Goal: Obtain resource: Download file/media

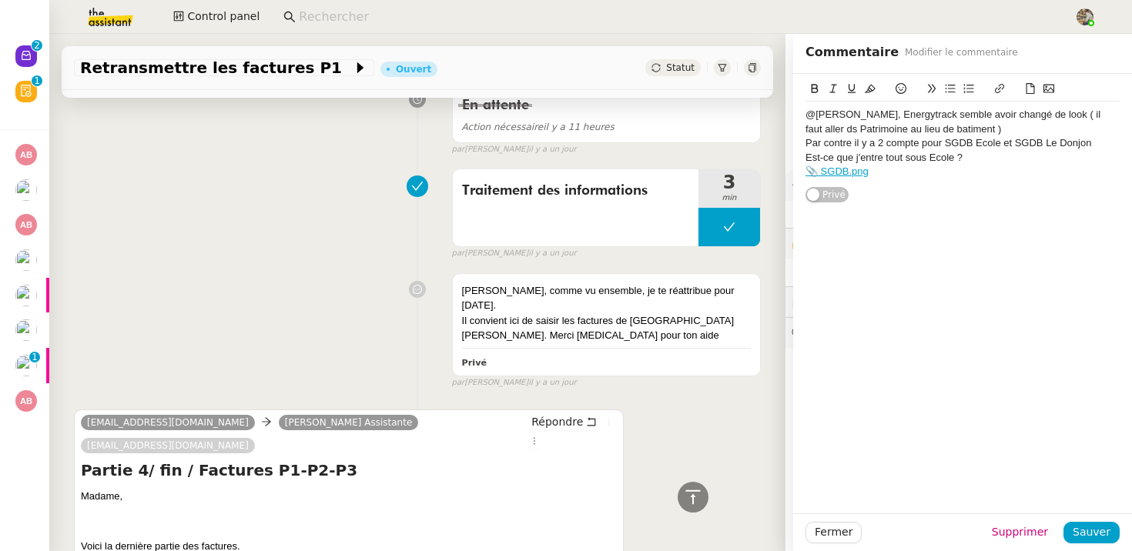
scroll to position [1686, 0]
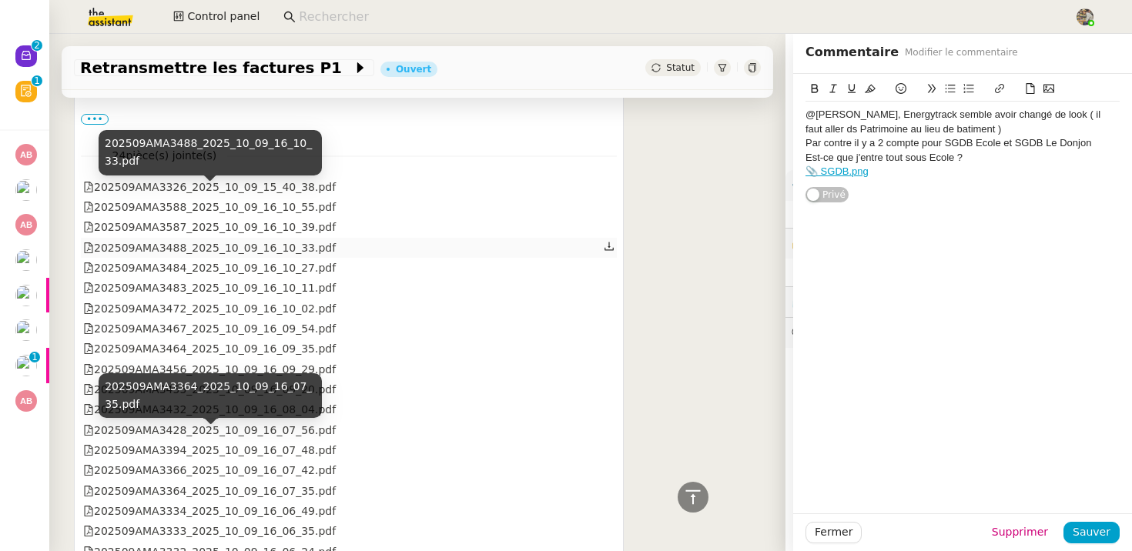
click at [173, 239] on div "202509AMA3488_2025_10_09_16_10_33.pdf" at bounding box center [209, 248] width 253 height 18
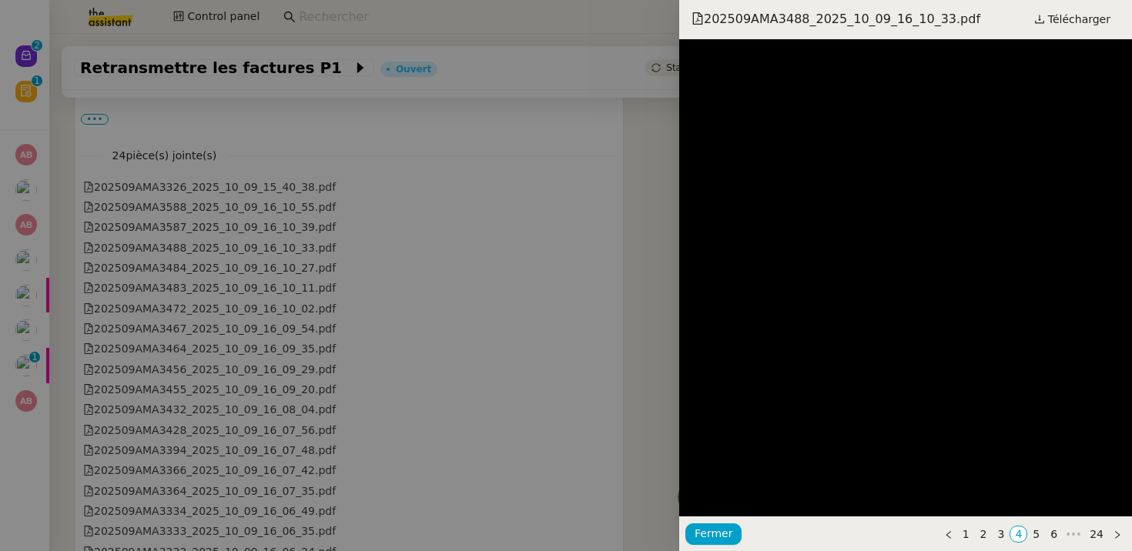
click at [939, 20] on span "202509AMA3488_2025_10_09_16_10_33.pdf" at bounding box center [835, 19] width 289 height 17
click at [1068, 18] on span "Télécharger" at bounding box center [1079, 19] width 62 height 20
click at [1085, 21] on span "Télécharger" at bounding box center [1079, 19] width 62 height 20
click at [316, 255] on div at bounding box center [566, 275] width 1132 height 551
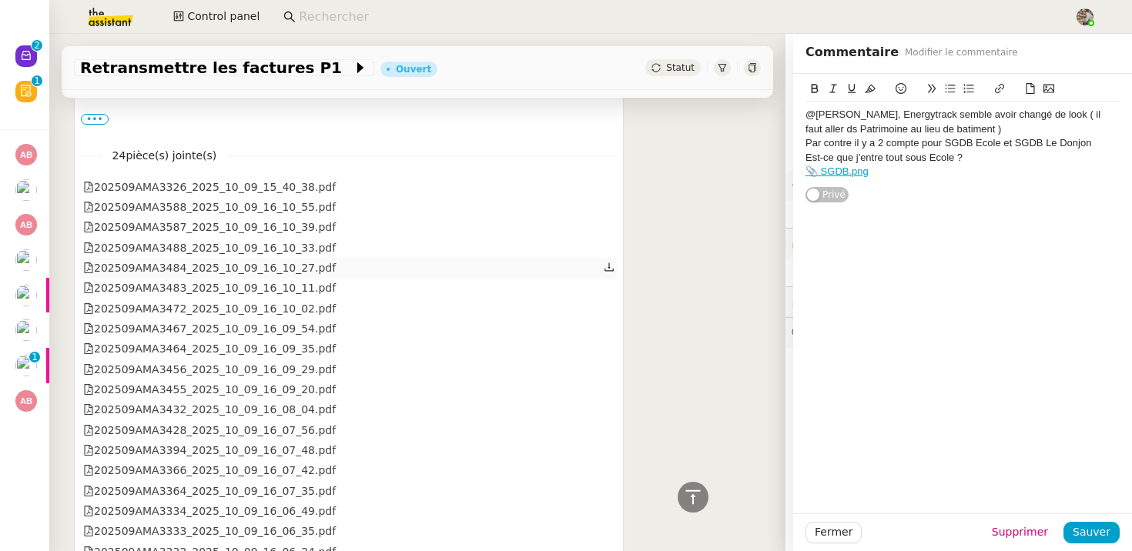
click at [271, 259] on div "202509AMA3484_2025_10_09_16_10_27.pdf" at bounding box center [209, 268] width 253 height 18
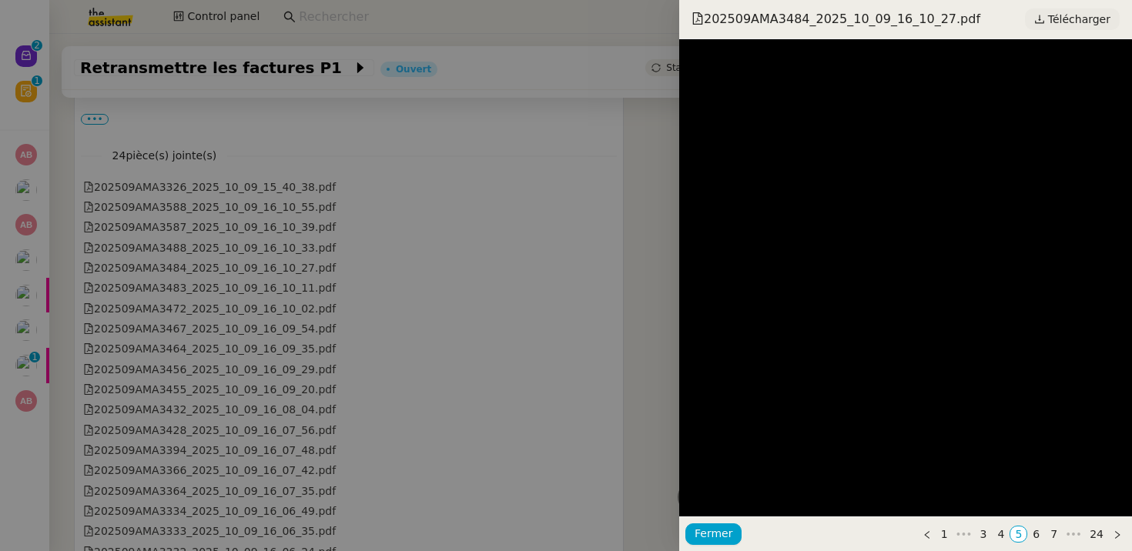
click at [1045, 19] on icon at bounding box center [1039, 19] width 11 height 11
click at [303, 257] on div at bounding box center [566, 275] width 1132 height 551
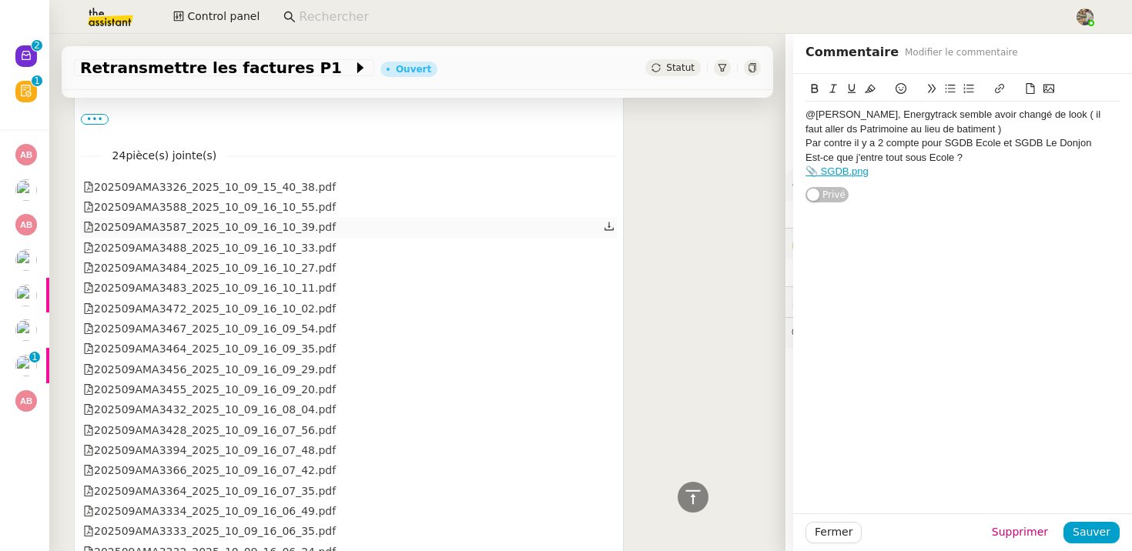
click at [251, 219] on div "202509AMA3587_2025_10_09_16_10_39.pdf" at bounding box center [209, 228] width 253 height 18
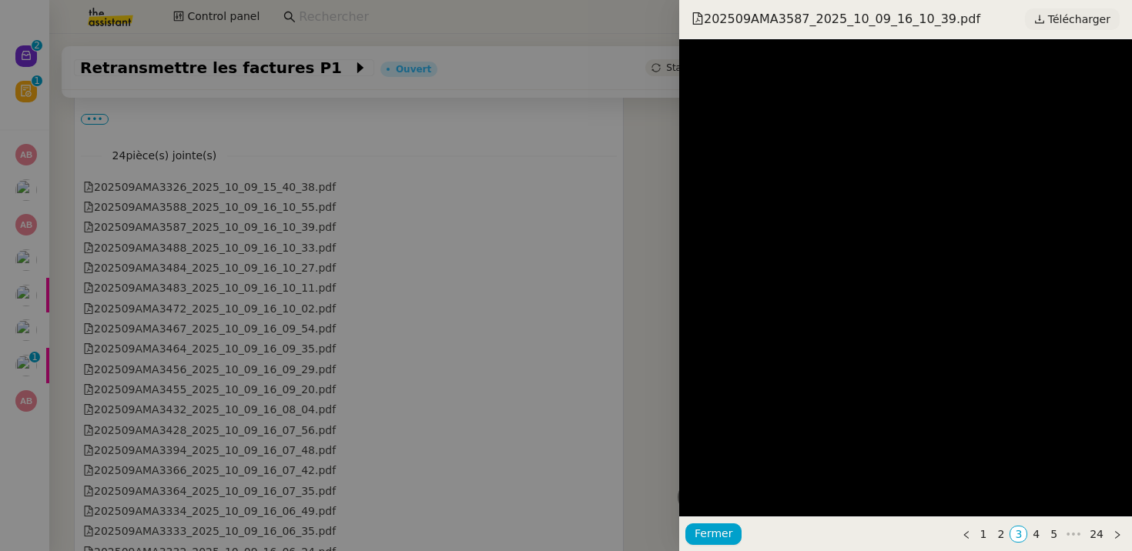
click at [1064, 15] on span "Télécharger" at bounding box center [1079, 19] width 62 height 20
click at [718, 531] on span "Fermer" at bounding box center [714, 534] width 38 height 18
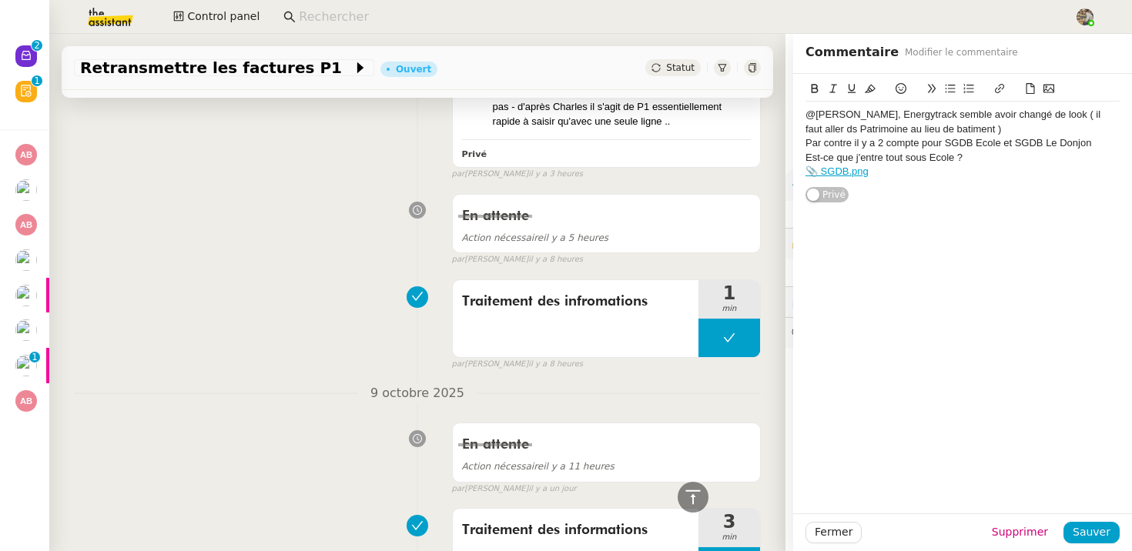
scroll to position [1755, 0]
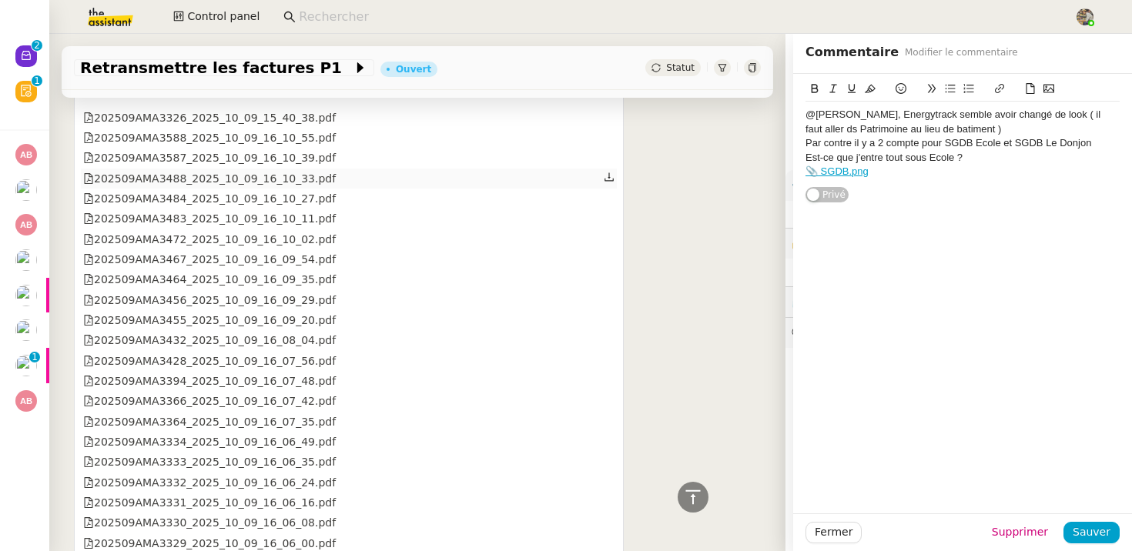
click at [316, 170] on div "202509AMA3488_2025_10_09_16_10_33.pdf" at bounding box center [209, 179] width 253 height 18
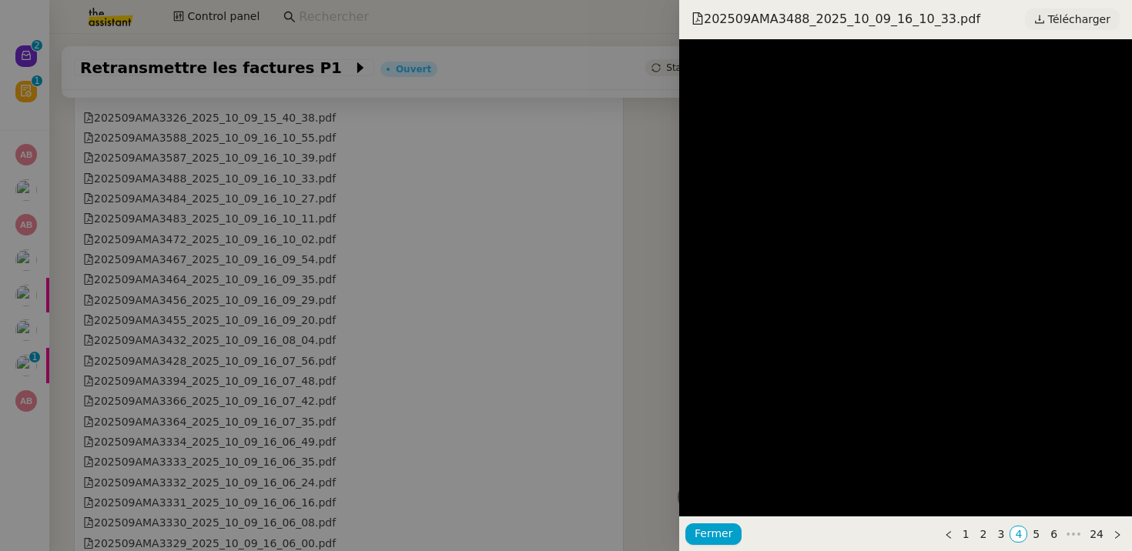
click at [1043, 22] on icon at bounding box center [1039, 19] width 11 height 11
click at [300, 223] on div at bounding box center [566, 275] width 1132 height 551
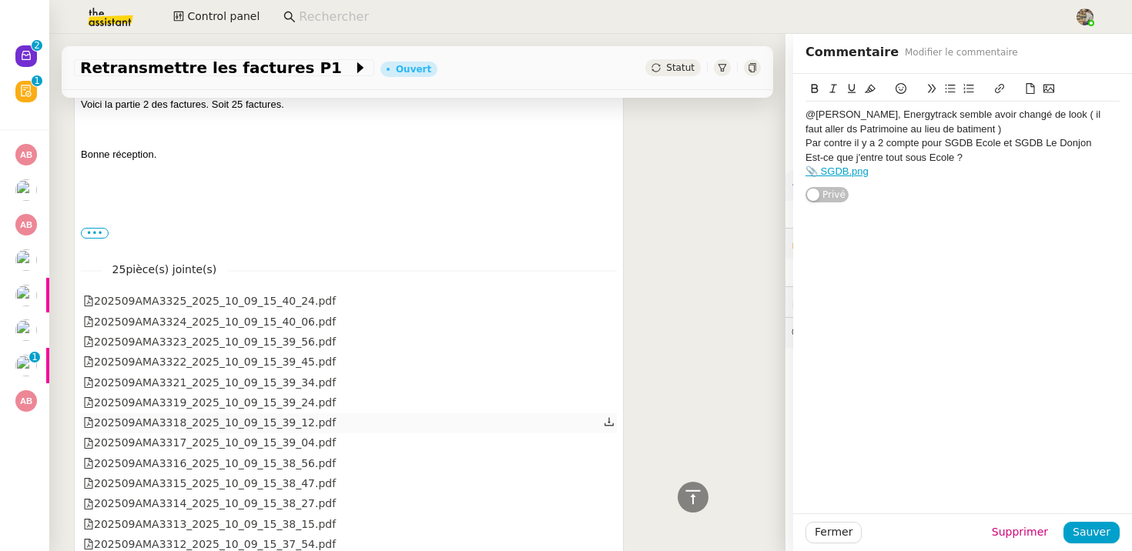
scroll to position [2799, 0]
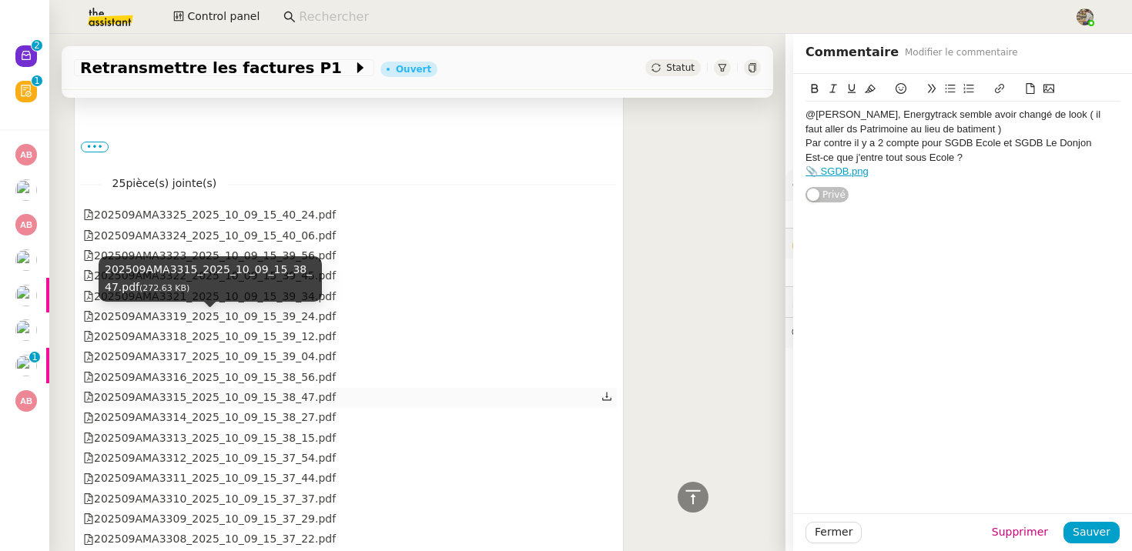
click at [253, 389] on div "202509AMA3315_2025_10_09_15_38_47.pdf" at bounding box center [209, 398] width 253 height 18
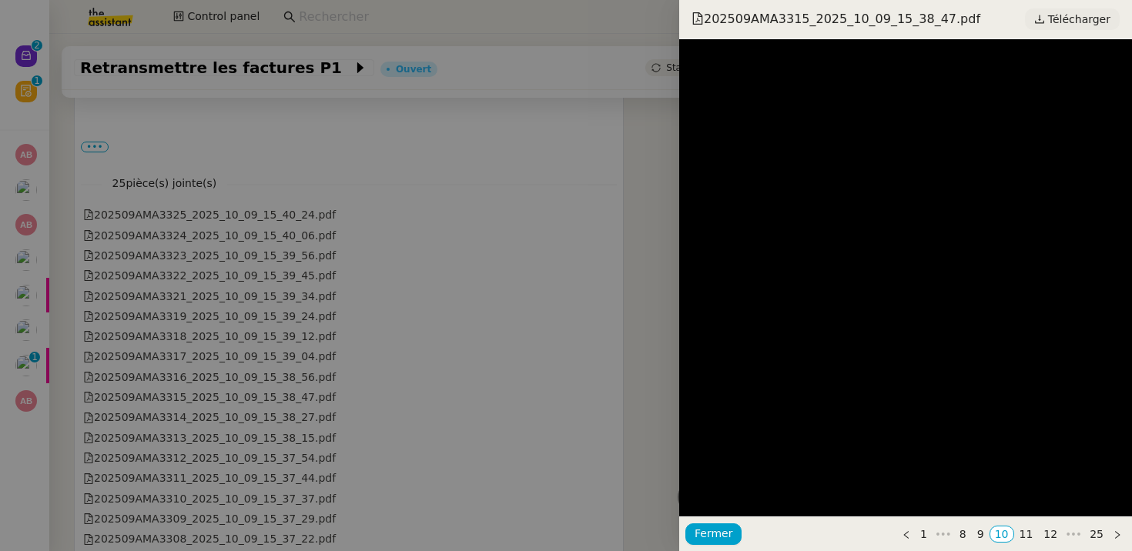
click at [1063, 8] on link "Télécharger" at bounding box center [1072, 19] width 95 height 22
click at [491, 186] on div at bounding box center [566, 275] width 1132 height 551
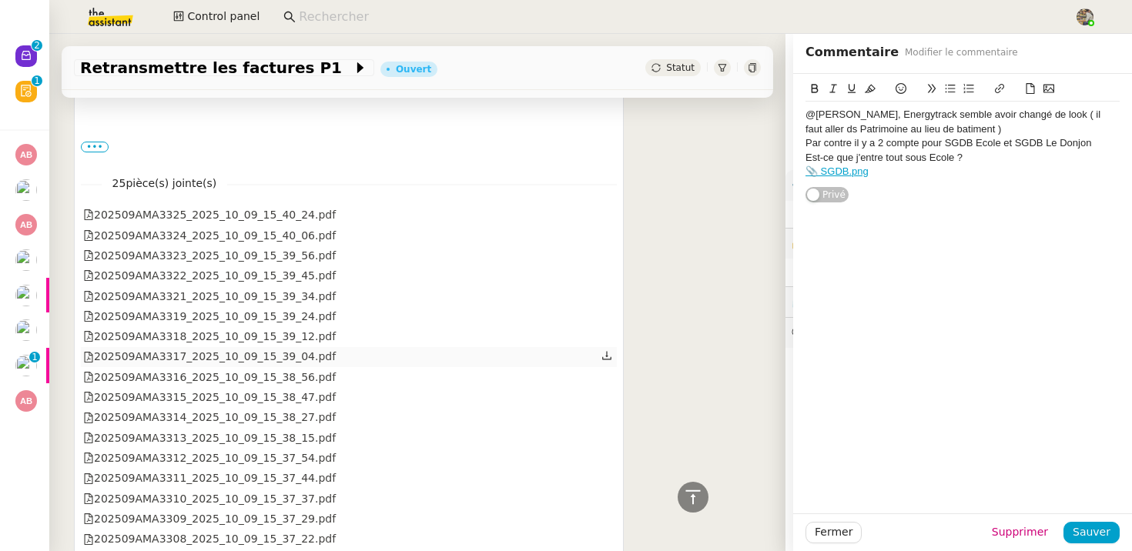
click at [567, 347] on div "202509AMA3317_2025_10_09_15_39_04.pdf" at bounding box center [349, 357] width 536 height 20
click at [668, 283] on div "rkia.zahouani@engie.com Camille Assistante xavier.delahaire@engie.com Répondre …" at bounding box center [417, 298] width 687 height 861
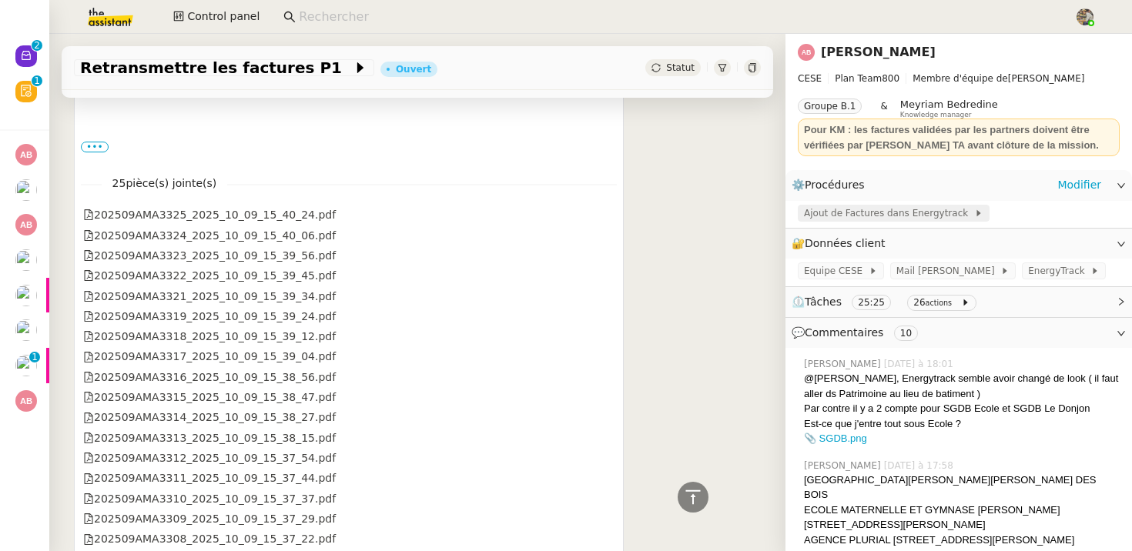
click at [887, 220] on span "Ajout de Factures dans Energytrack" at bounding box center [889, 213] width 170 height 15
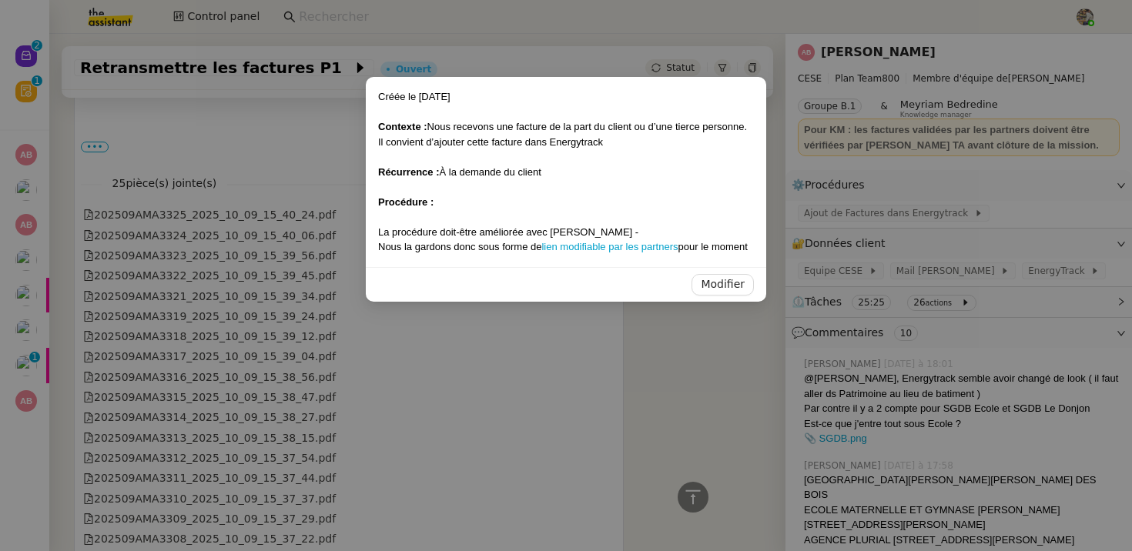
click at [882, 206] on nz-modal-container "Créée le 19/09/2025 Contexte : Nous recevons une facture de la part du client o…" at bounding box center [566, 275] width 1132 height 551
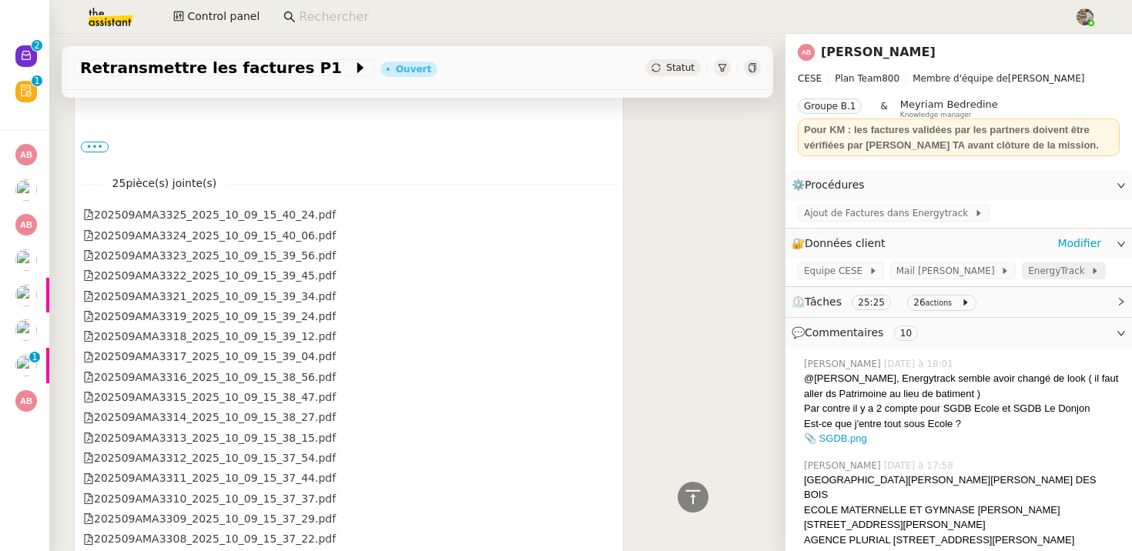
click at [1031, 271] on span "EnergyTrack" at bounding box center [1059, 270] width 62 height 15
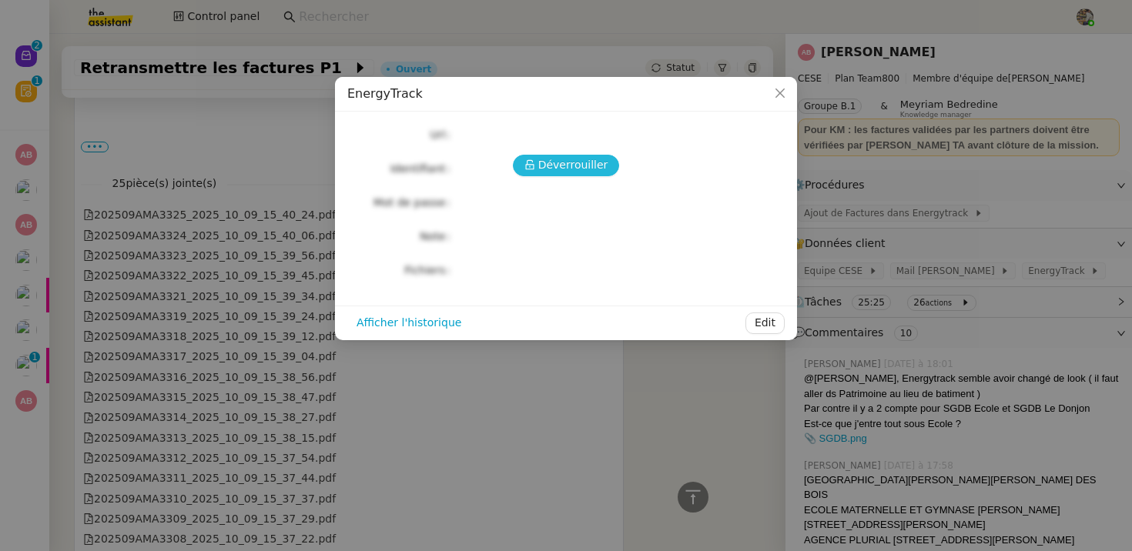
click at [572, 161] on span "Déverrouiller" at bounding box center [573, 165] width 70 height 18
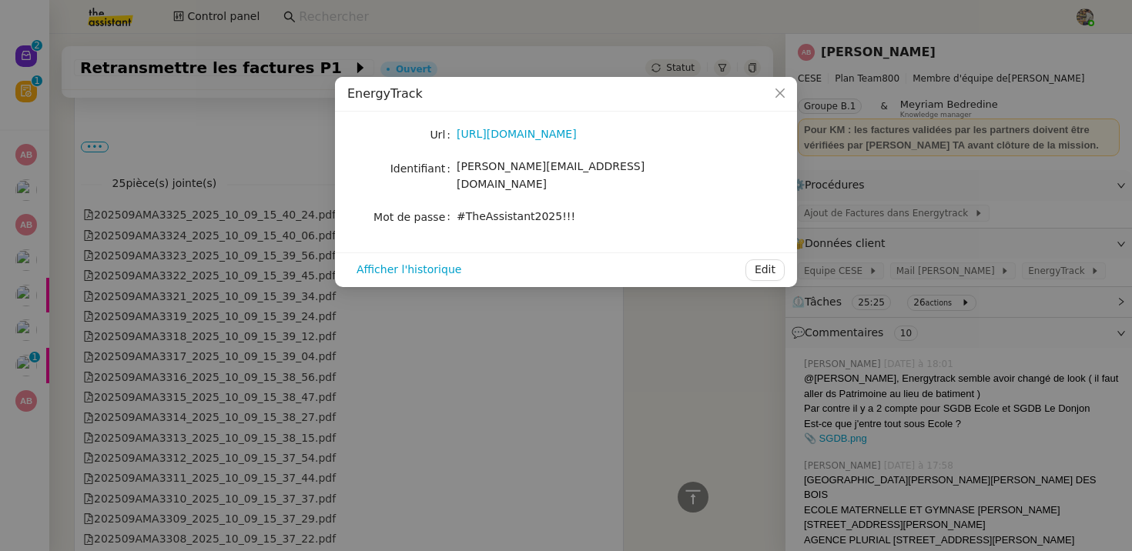
click at [501, 166] on span "camille.assistante@cese.fr" at bounding box center [551, 175] width 188 height 30
copy span "camille.assistante@cese.fr"
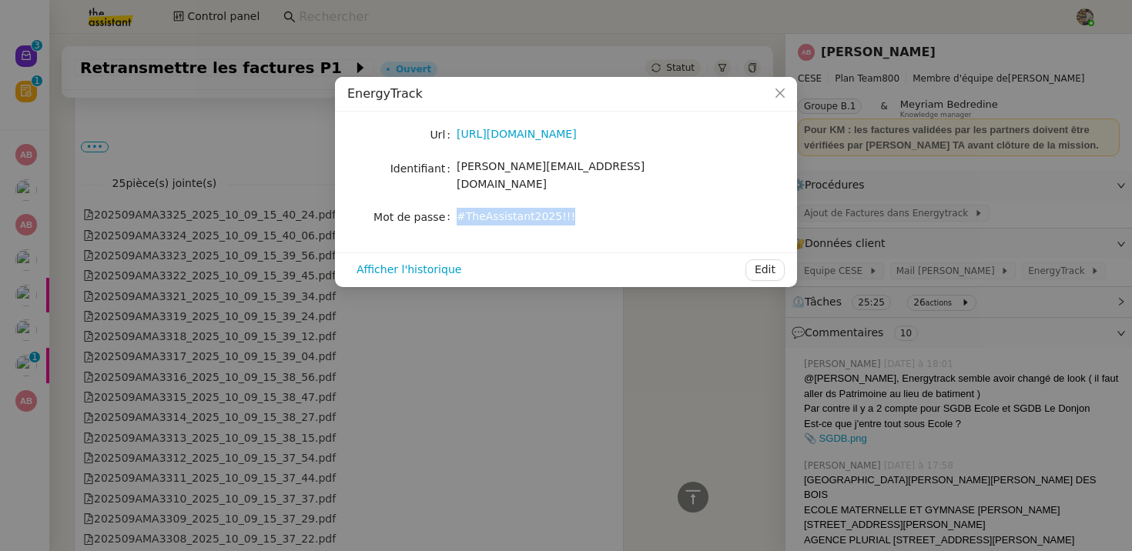
drag, startPoint x: 458, startPoint y: 203, endPoint x: 614, endPoint y: 203, distance: 155.5
click at [614, 208] on div "#TheAssistant2025!!!" at bounding box center [584, 217] width 255 height 18
copy span "#TheAssistant2025!!!"
click at [52, 135] on nz-modal-container "EnergyTrack Url https://energytrack.fr/ Identifiant camille.assistante@cese.fr …" at bounding box center [566, 275] width 1132 height 551
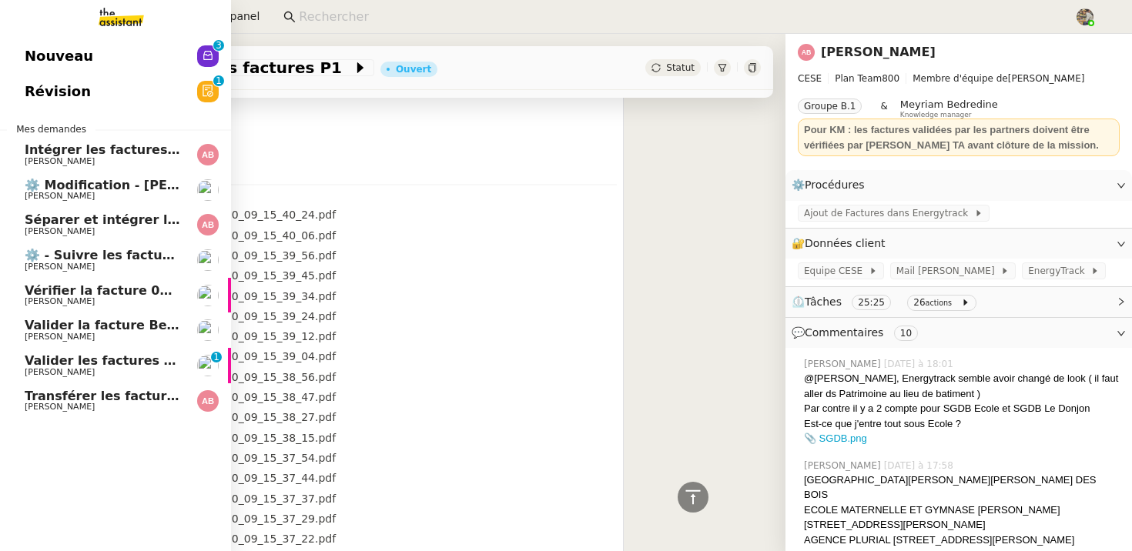
click at [105, 87] on link "Révision 0 1 2 3 4 5 6 7 8 9" at bounding box center [115, 91] width 231 height 35
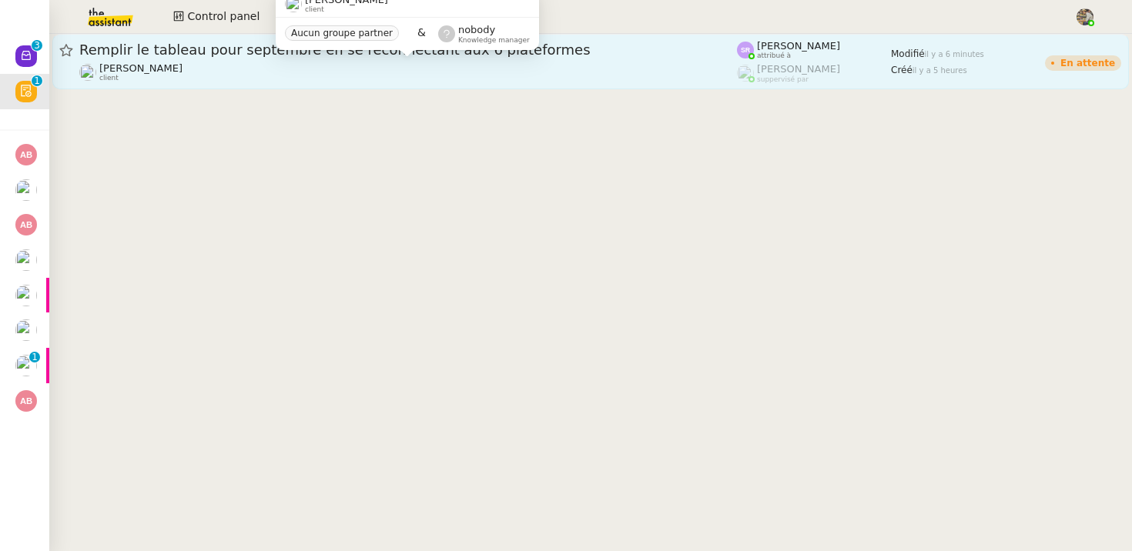
click at [170, 71] on span "[PERSON_NAME]" at bounding box center [140, 68] width 83 height 12
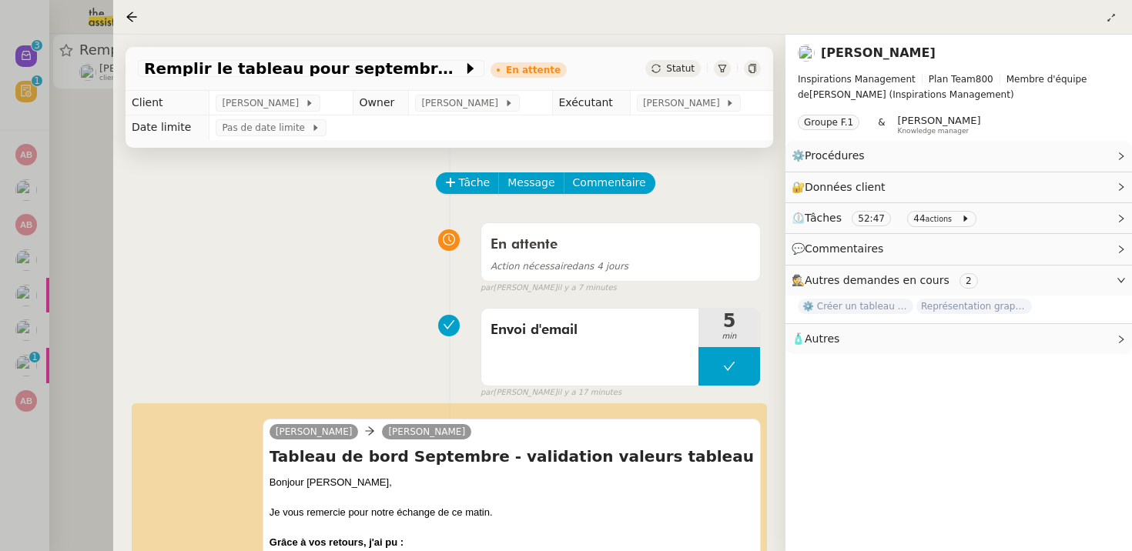
click at [39, 265] on div at bounding box center [566, 275] width 1132 height 551
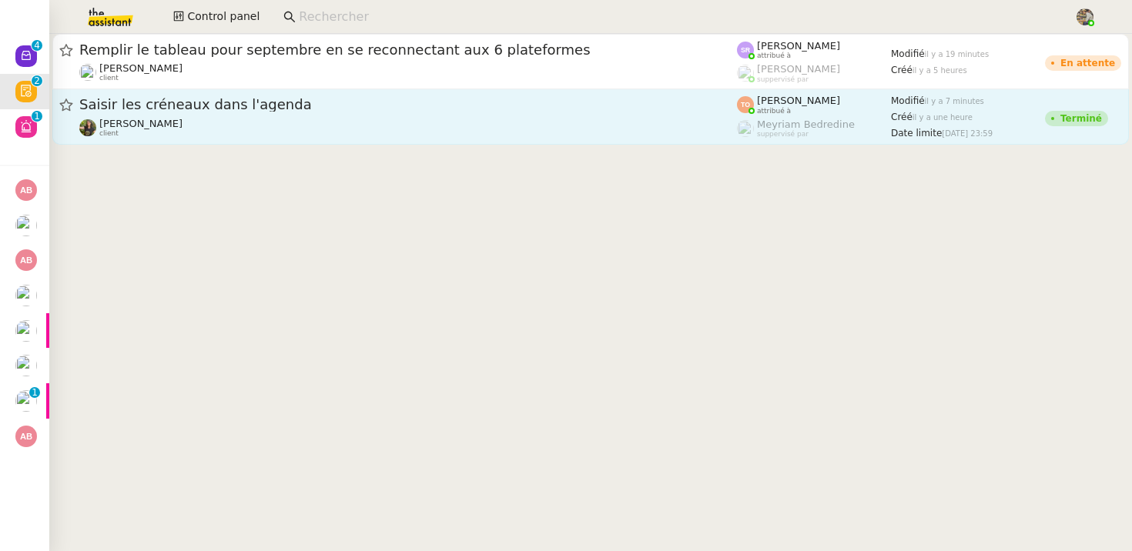
click at [238, 133] on div "Enora Conan client" at bounding box center [408, 128] width 658 height 20
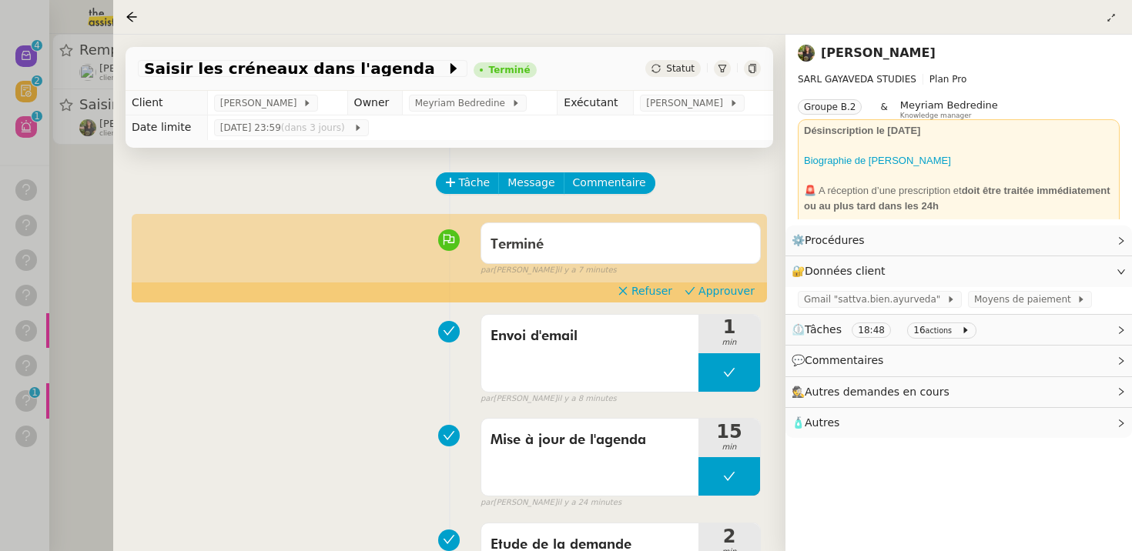
click at [85, 103] on div at bounding box center [566, 275] width 1132 height 551
